Goal: Transaction & Acquisition: Purchase product/service

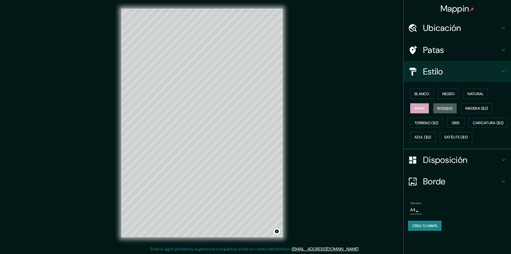
click at [440, 108] on font "Bosque" at bounding box center [445, 108] width 15 height 5
click at [421, 94] on font "Blanco" at bounding box center [422, 93] width 15 height 5
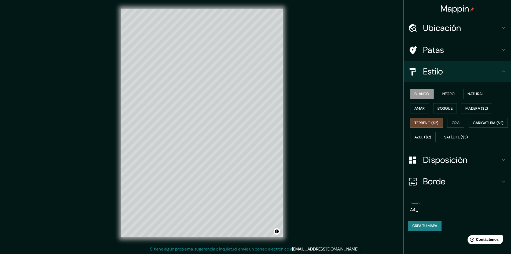
click at [422, 123] on font "Terreno ($2)" at bounding box center [427, 122] width 24 height 5
click at [423, 129] on div "Blanco Negro Natural Amar Bosque Madera ($2) Terreno ($2) Gris Caricatura ($2) …" at bounding box center [459, 115] width 103 height 58
click at [469, 128] on button "Caricatura ($2)" at bounding box center [488, 123] width 39 height 10
click at [426, 144] on div "Blanco Negro Natural Amar Bosque Madera ($2) Terreno ($2) Gris Caricatura ($2) …" at bounding box center [459, 115] width 103 height 58
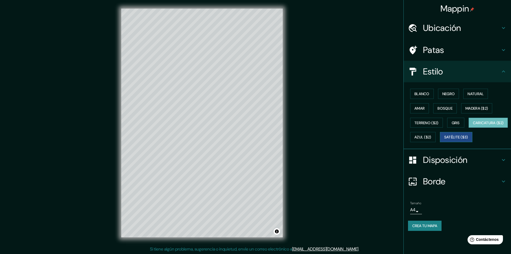
click at [444, 140] on font "Satélite ($3)" at bounding box center [456, 137] width 24 height 5
click at [436, 139] on button "Azul ($2)" at bounding box center [422, 137] width 25 height 10
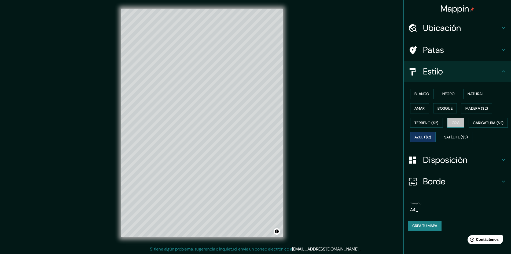
click at [457, 123] on font "Gris" at bounding box center [456, 122] width 8 height 5
click at [452, 108] on font "Bosque" at bounding box center [445, 108] width 15 height 5
click at [471, 107] on font "Madera ($2)" at bounding box center [477, 108] width 23 height 5
click at [470, 96] on font "Natural" at bounding box center [476, 93] width 16 height 5
click at [443, 93] on button "Negro" at bounding box center [448, 94] width 21 height 10
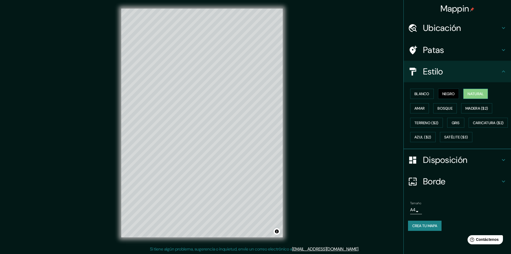
click at [465, 92] on div "Blanco Negro Natural Amar Bosque Madera ($2) Terreno ($2) Gris Caricatura ($2) …" at bounding box center [459, 115] width 103 height 58
click at [467, 93] on button "Natural" at bounding box center [475, 94] width 25 height 10
